Goal: Information Seeking & Learning: Learn about a topic

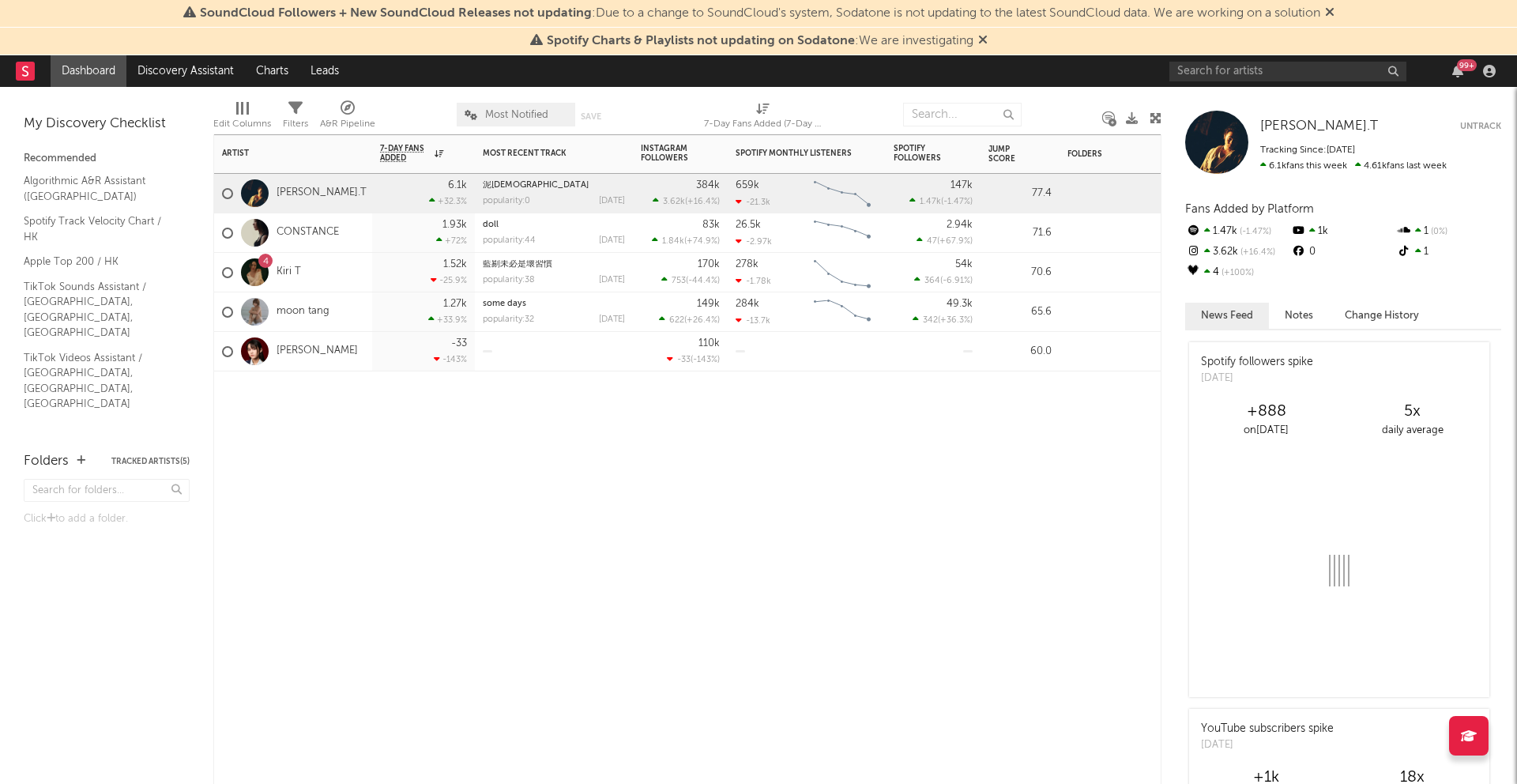
click at [343, 268] on div "4 Kiri T" at bounding box center [293, 273] width 158 height 40
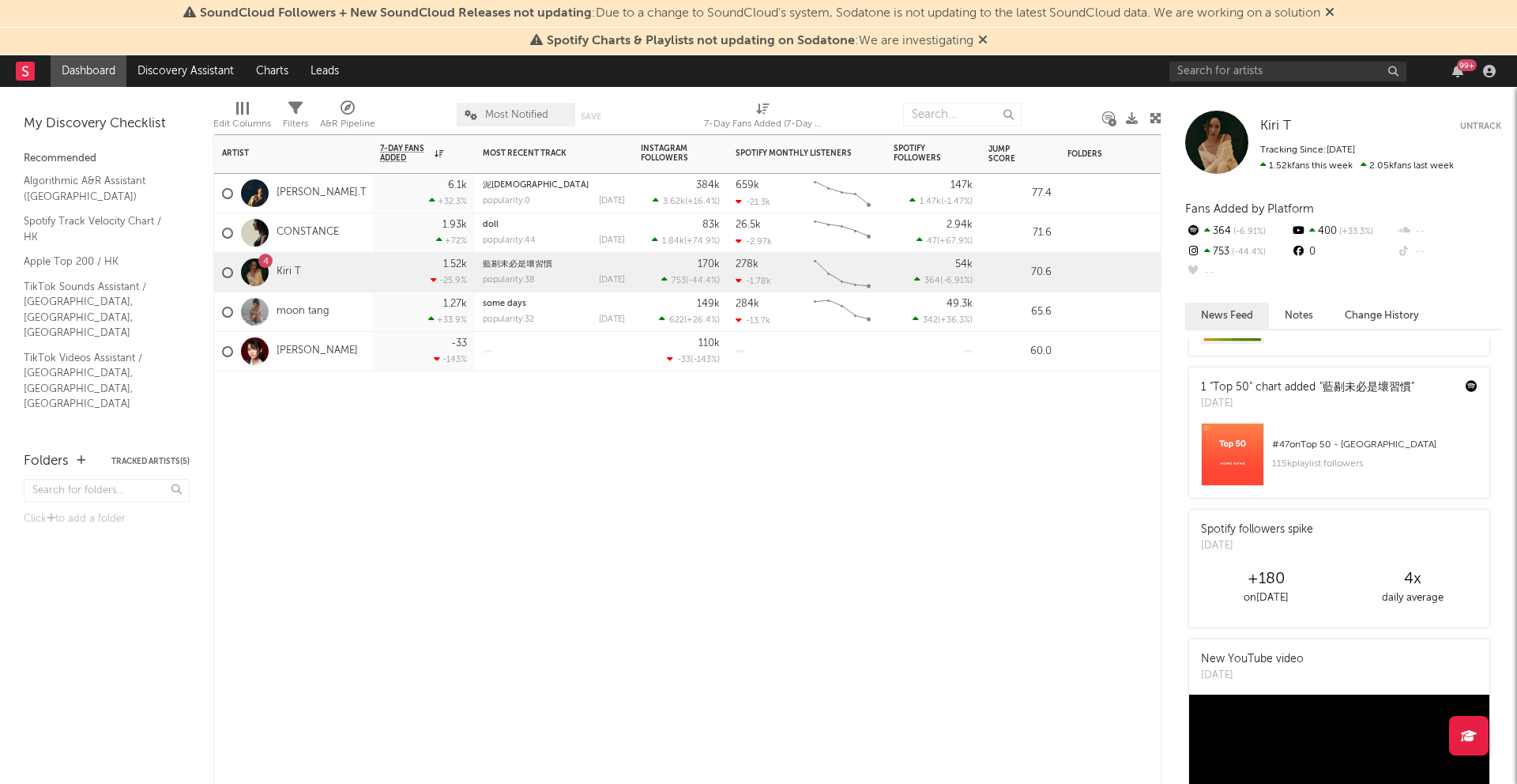
scroll to position [197, 0]
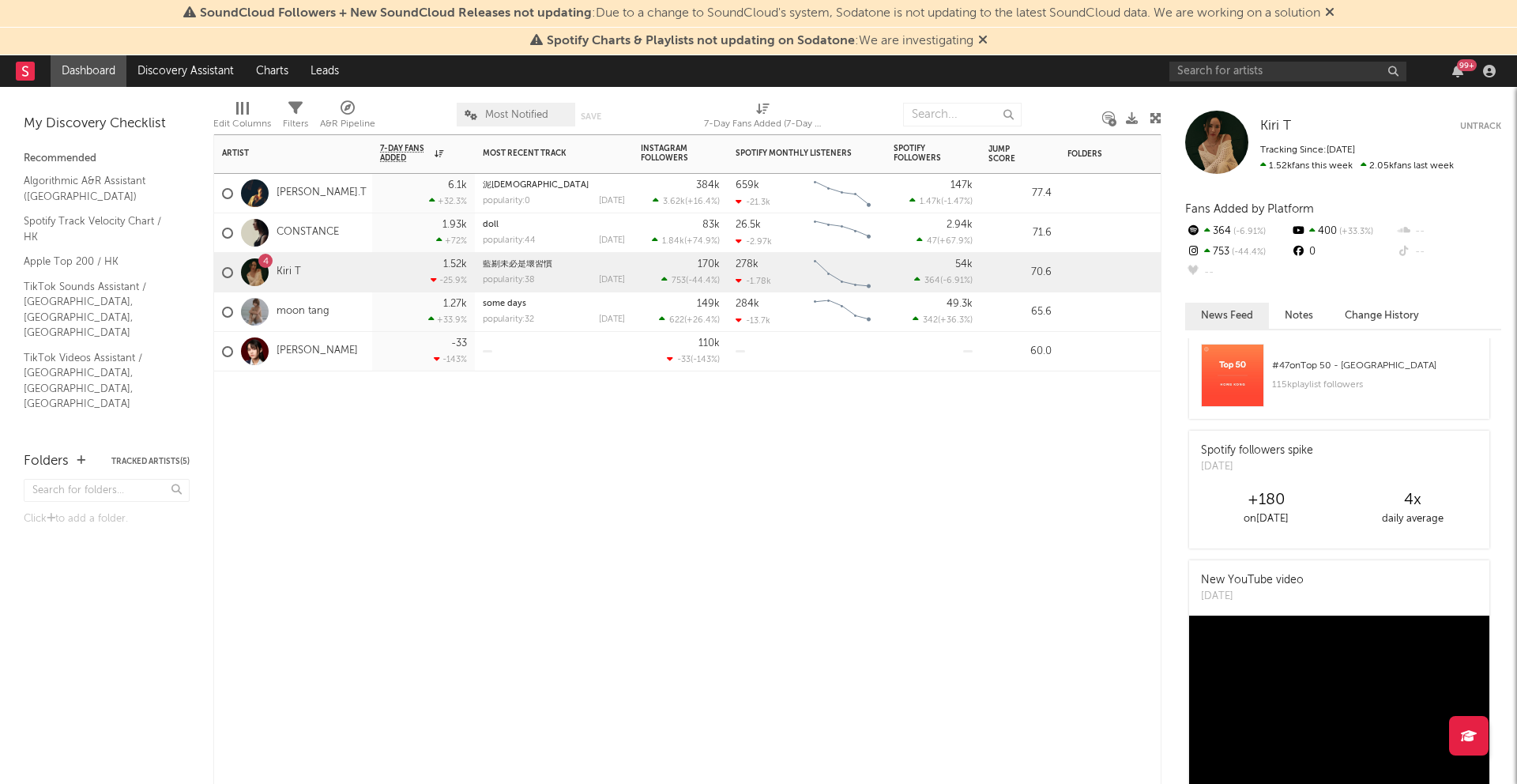
click at [360, 314] on div "moon tang" at bounding box center [293, 312] width 158 height 40
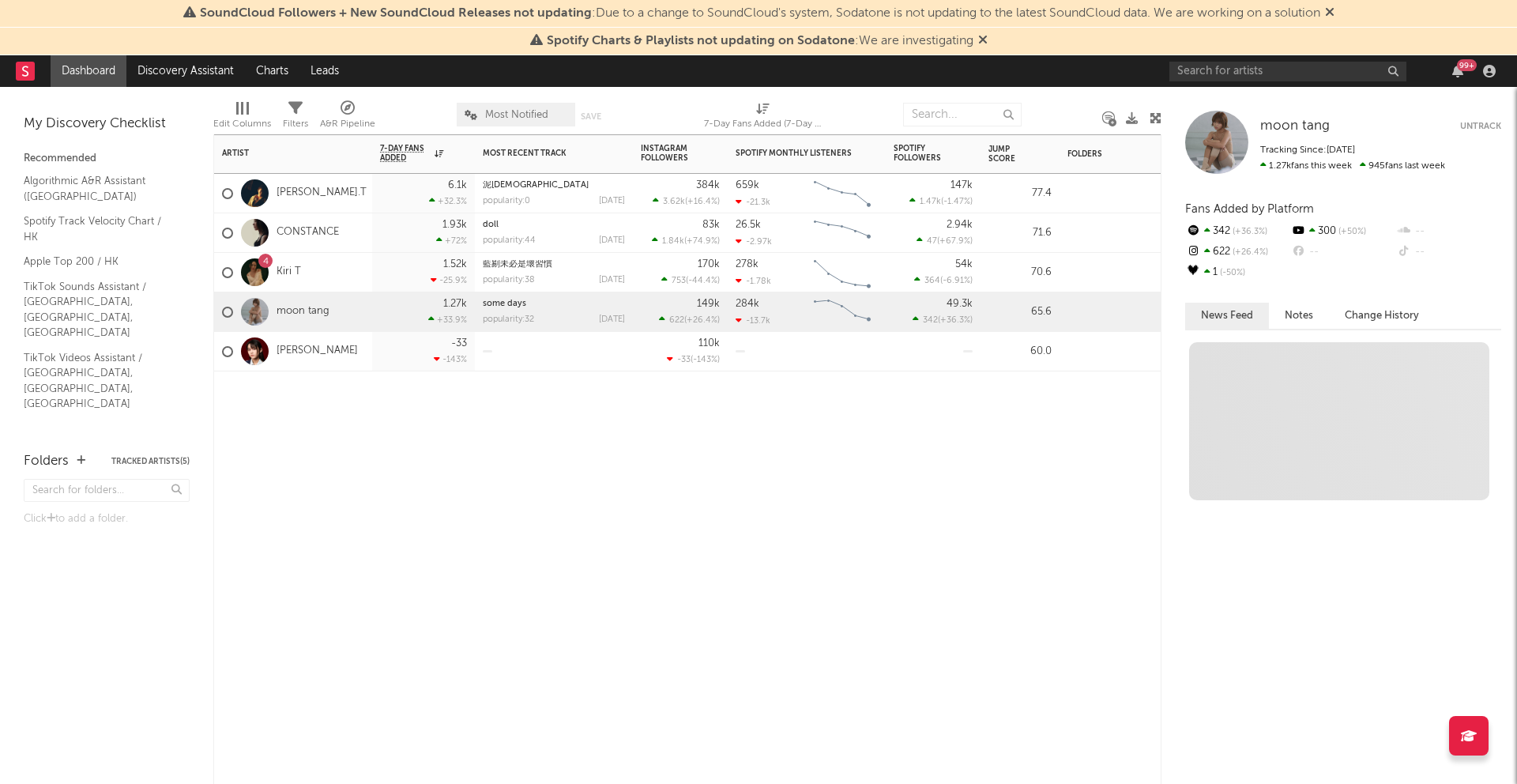
scroll to position [0, 0]
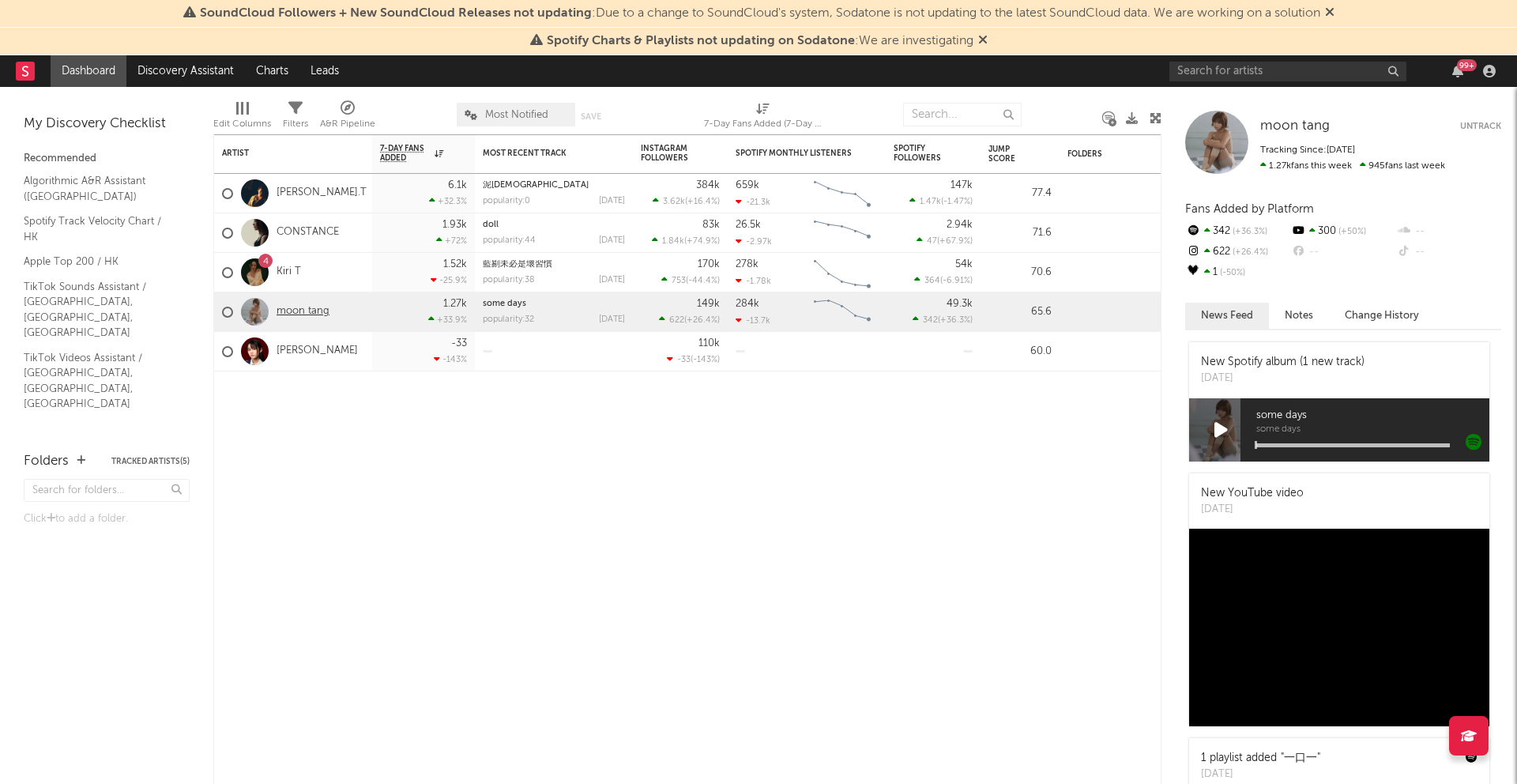
click at [307, 313] on link "moon tang" at bounding box center [302, 312] width 53 height 14
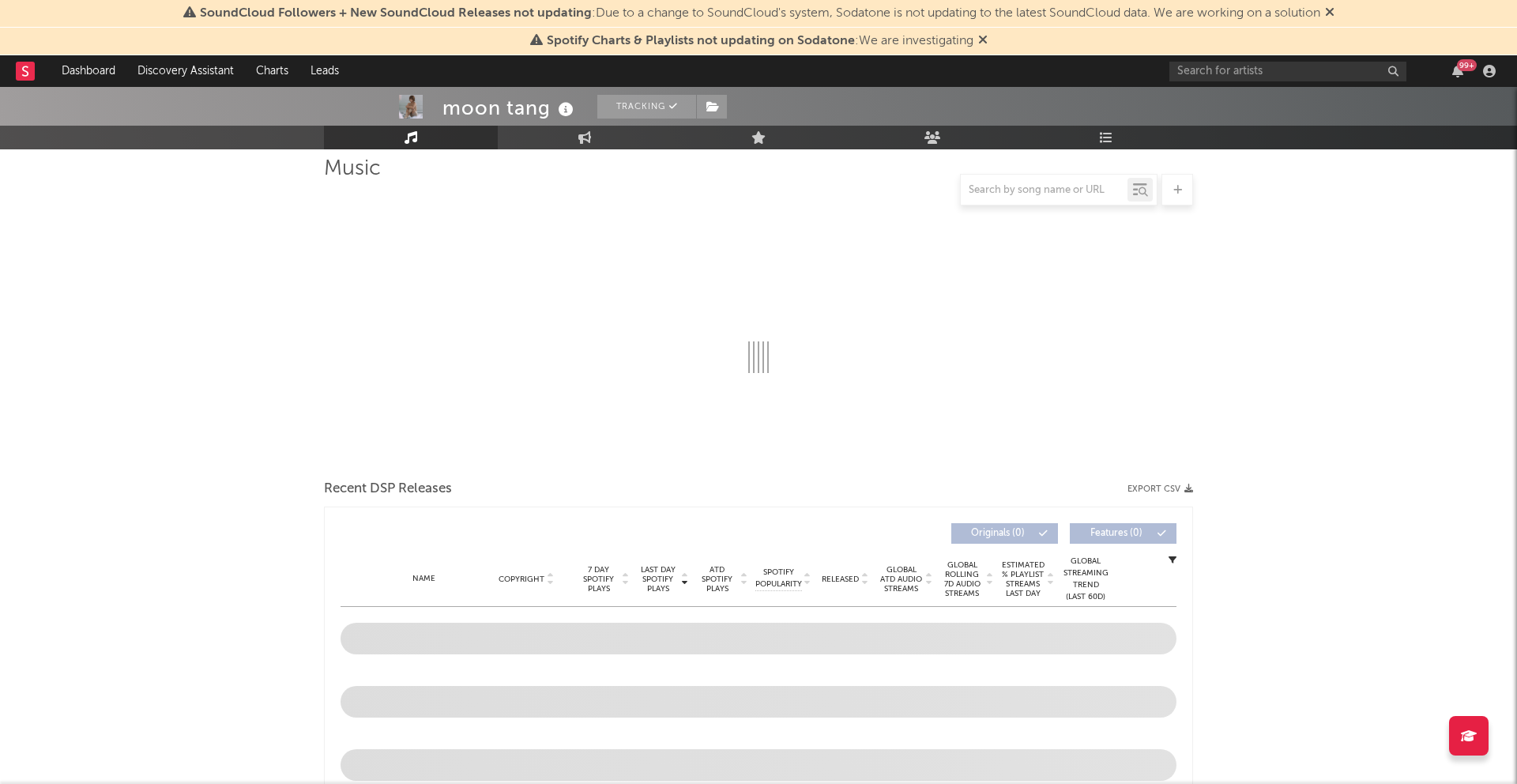
scroll to position [434, 0]
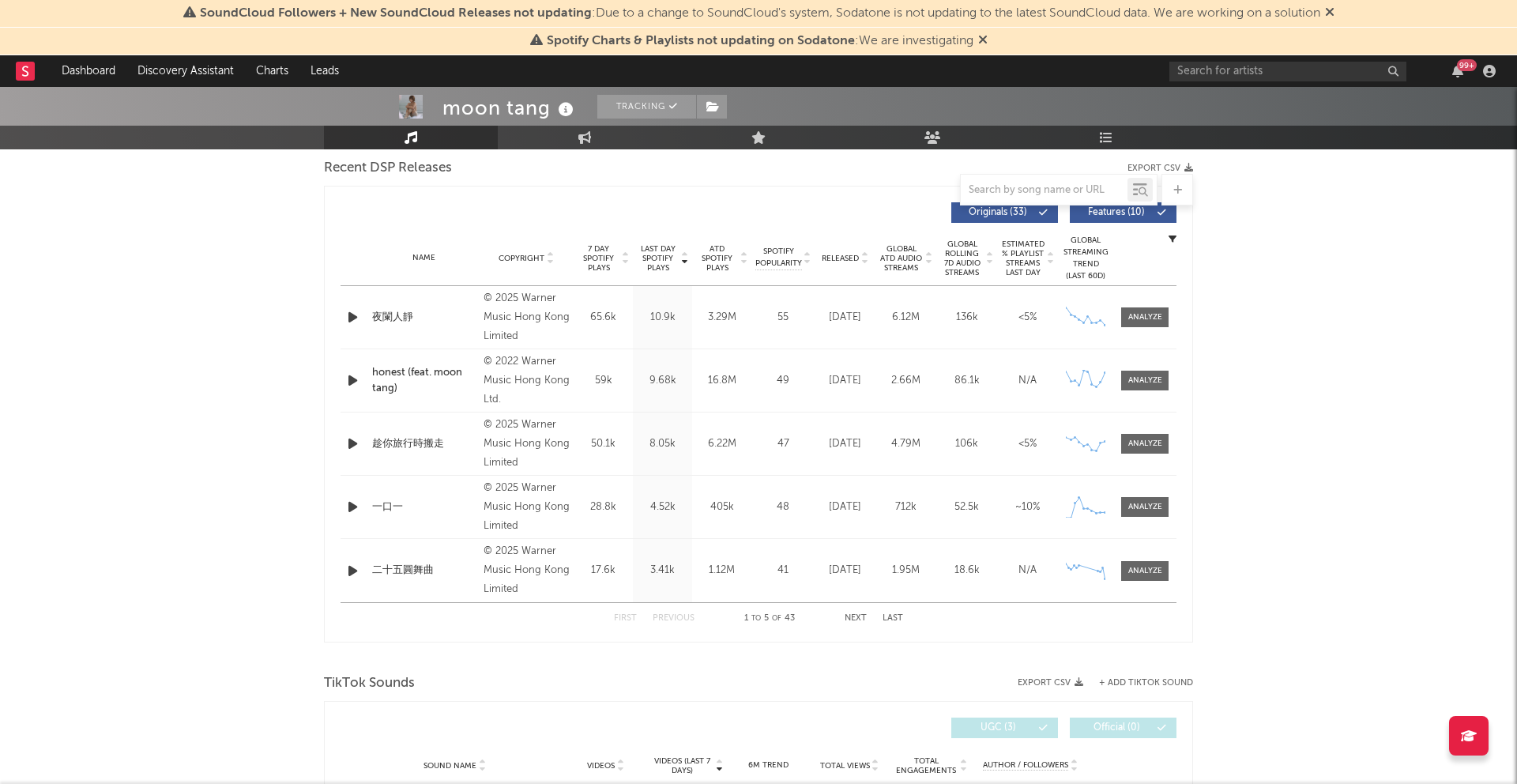
select select "6m"
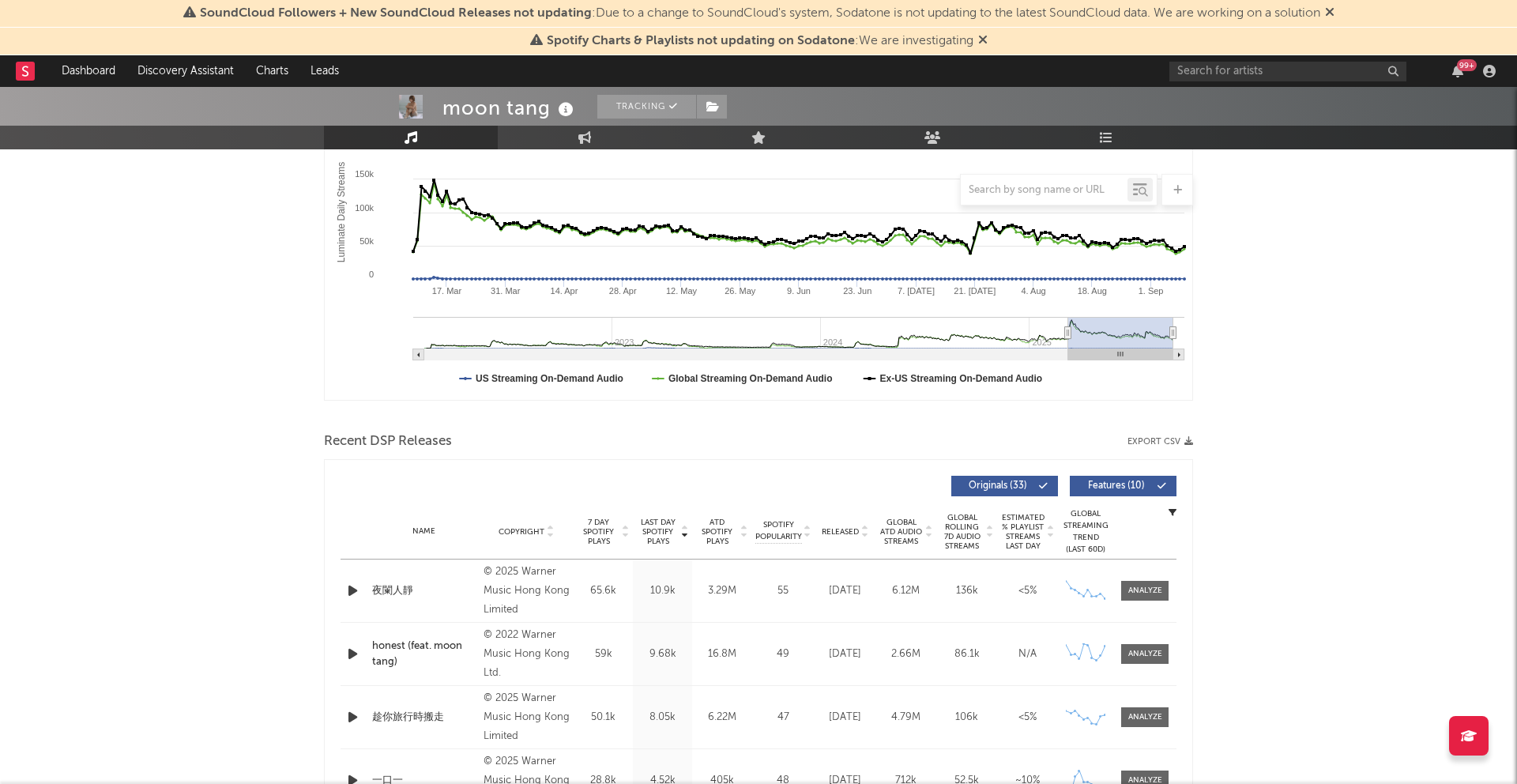
scroll to position [0, 0]
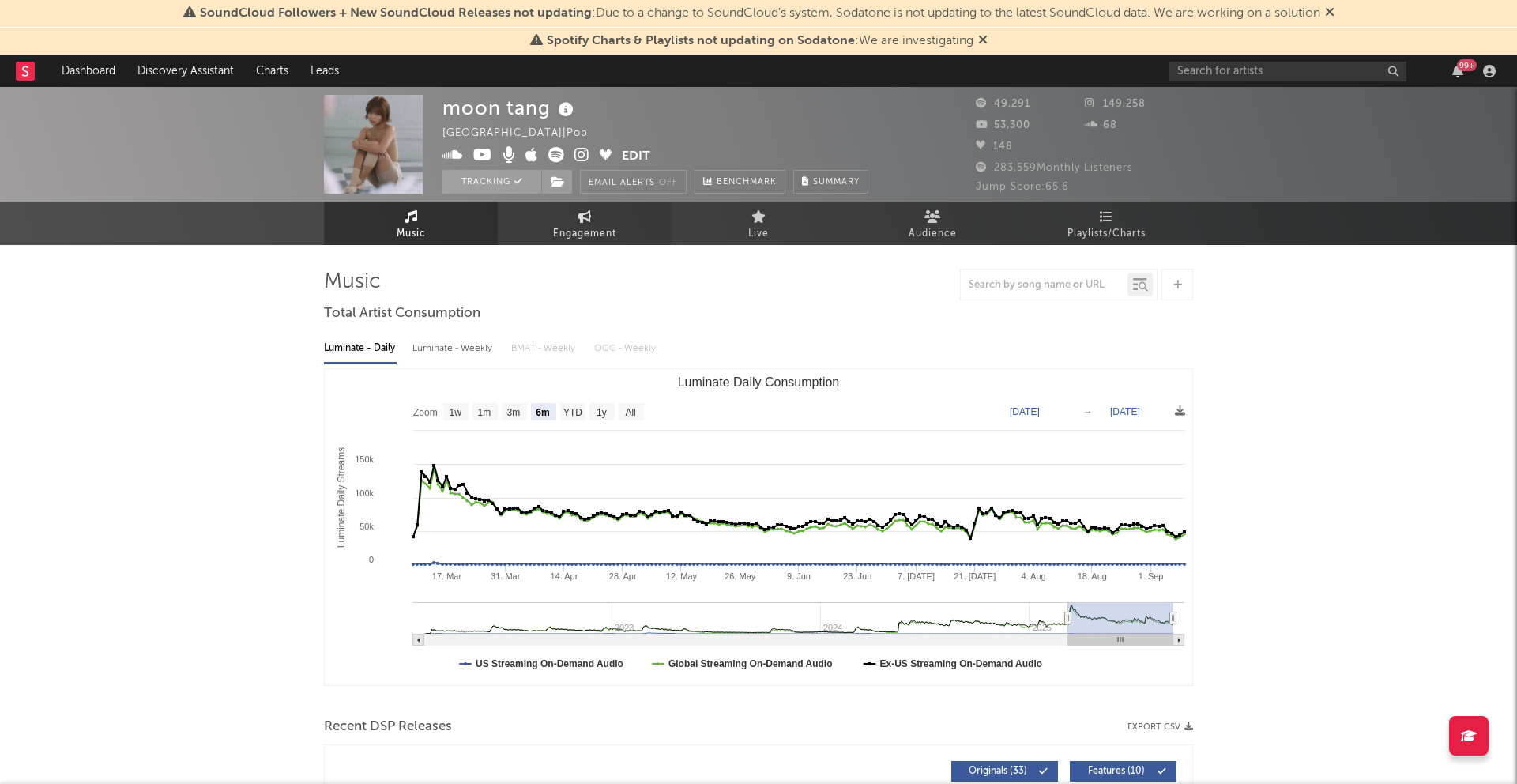
click at [589, 222] on link "Engagement" at bounding box center [585, 224] width 174 height 43
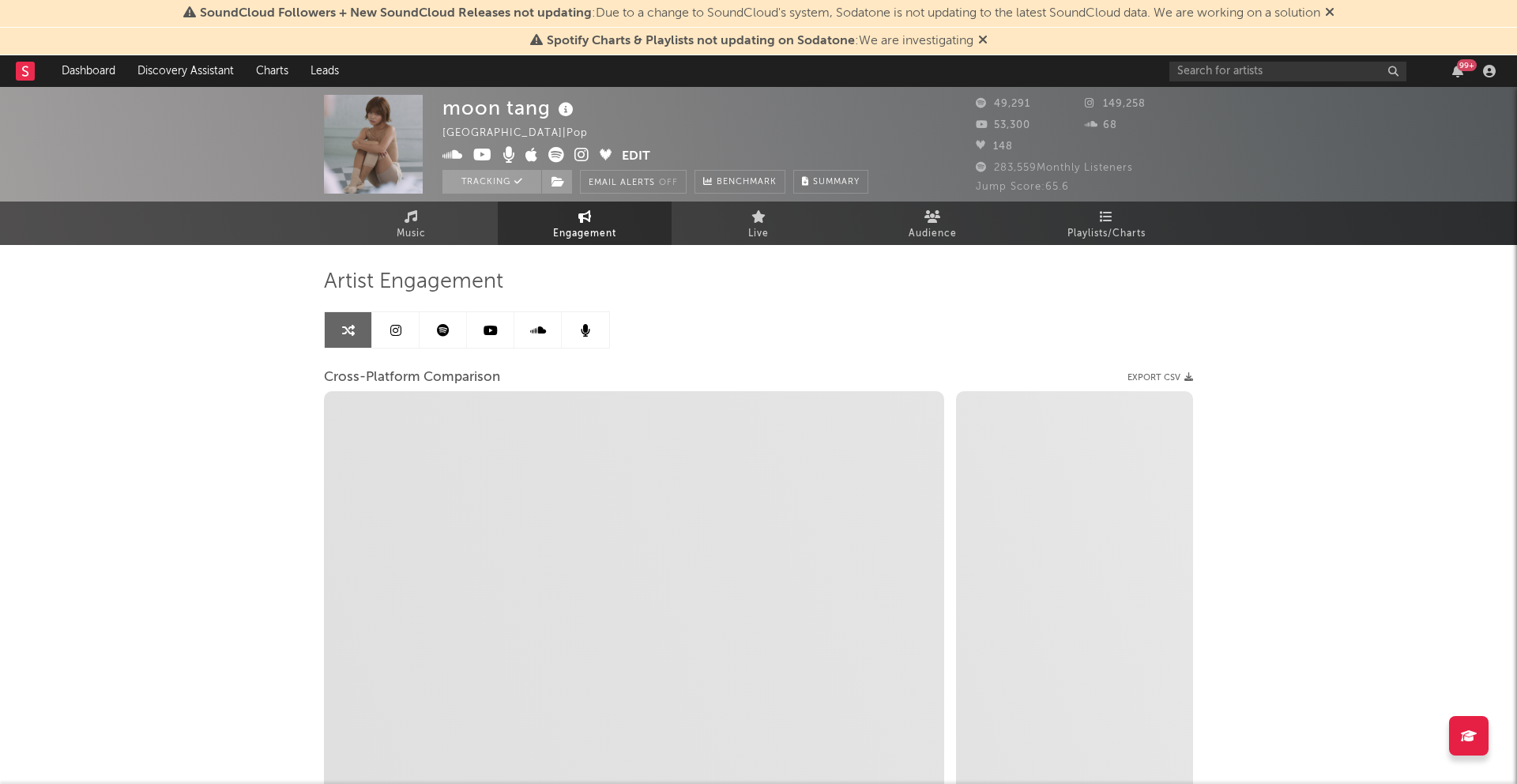
select select "1w"
click at [1113, 228] on span "Playlists/Charts" at bounding box center [1106, 234] width 78 height 19
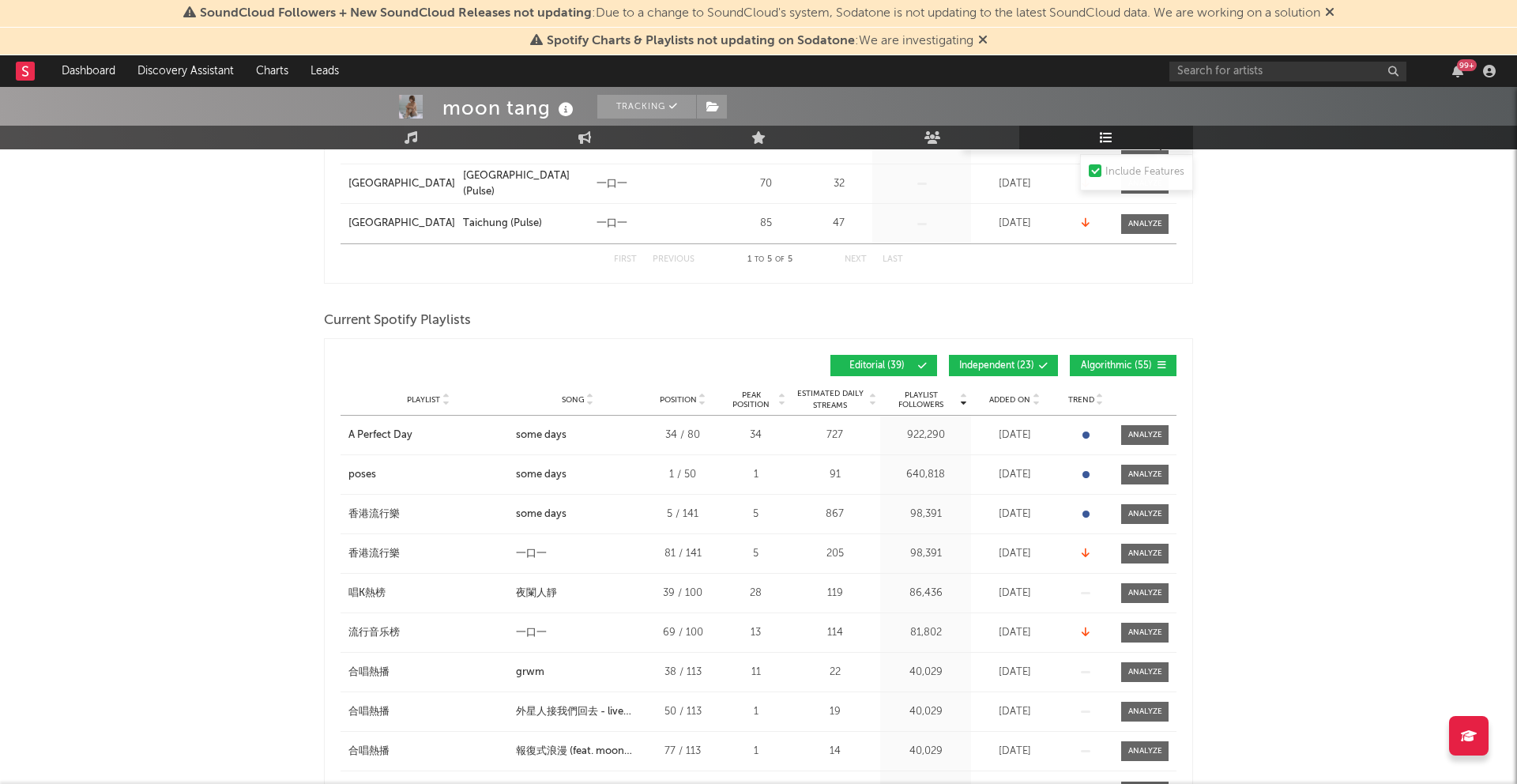
scroll to position [465, 0]
